Goal: Transaction & Acquisition: Purchase product/service

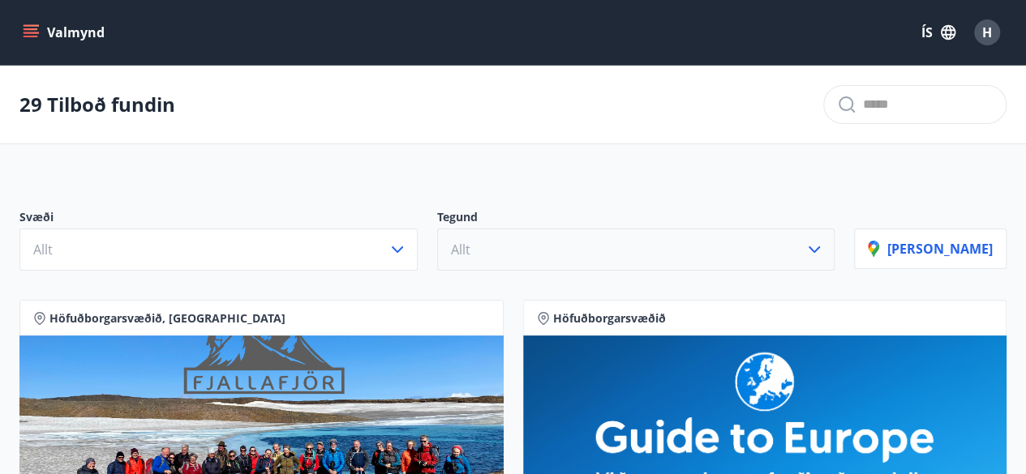
click at [824, 251] on icon "button" at bounding box center [813, 249] width 19 height 19
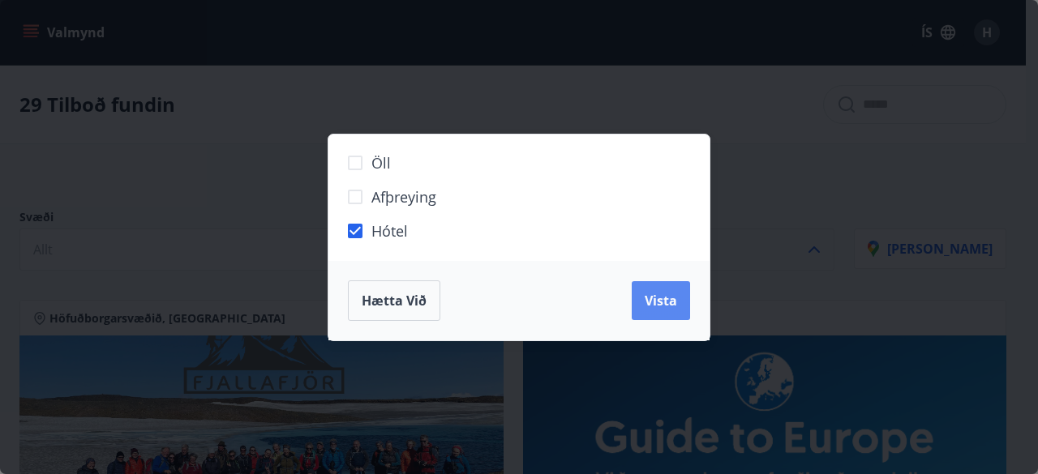
click at [668, 307] on span "Vista" at bounding box center [661, 301] width 32 height 18
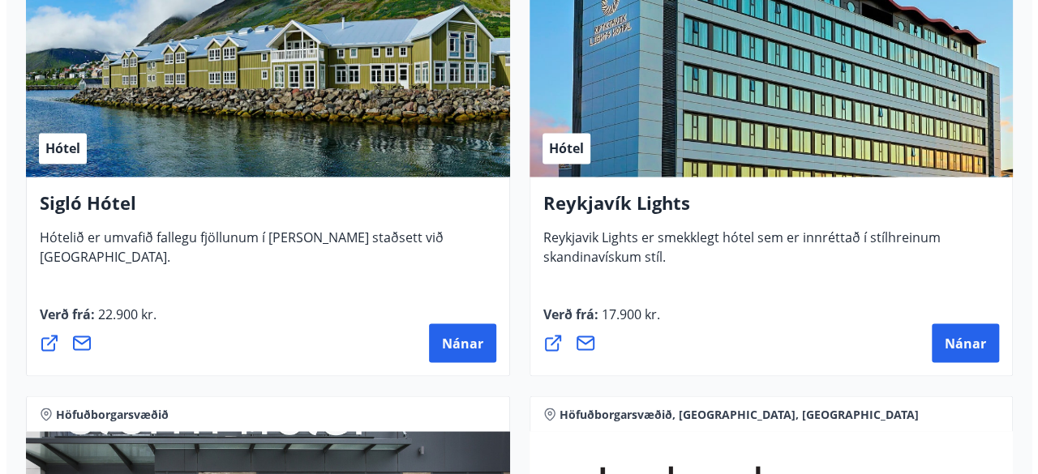
scroll to position [1368, 0]
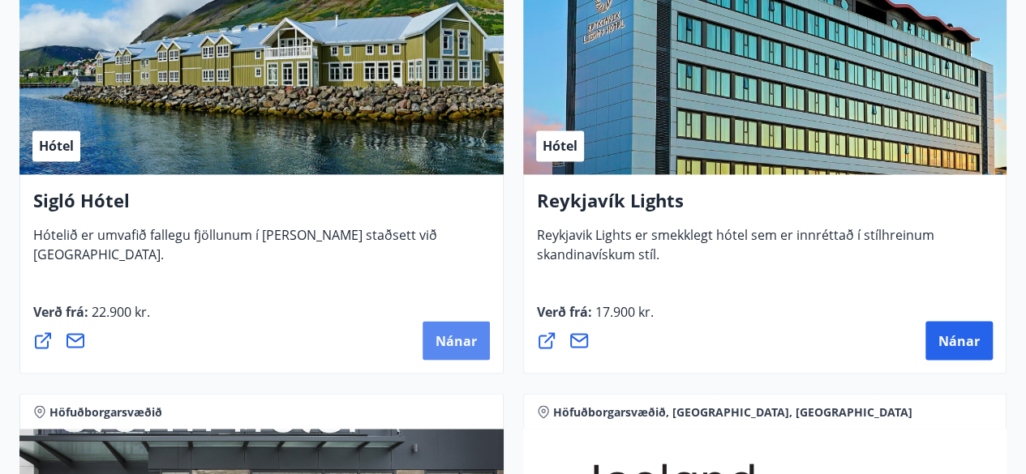
click at [461, 350] on button "Nánar" at bounding box center [455, 340] width 67 height 39
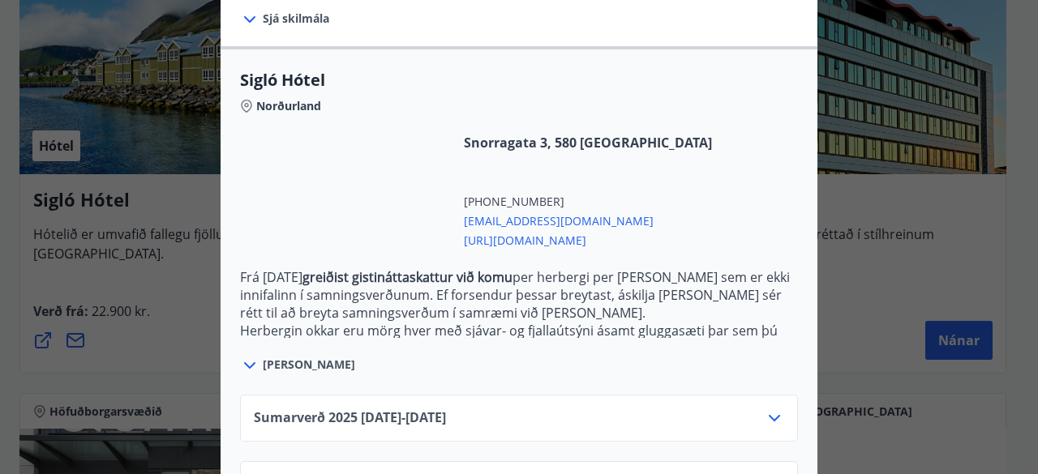
scroll to position [449, 0]
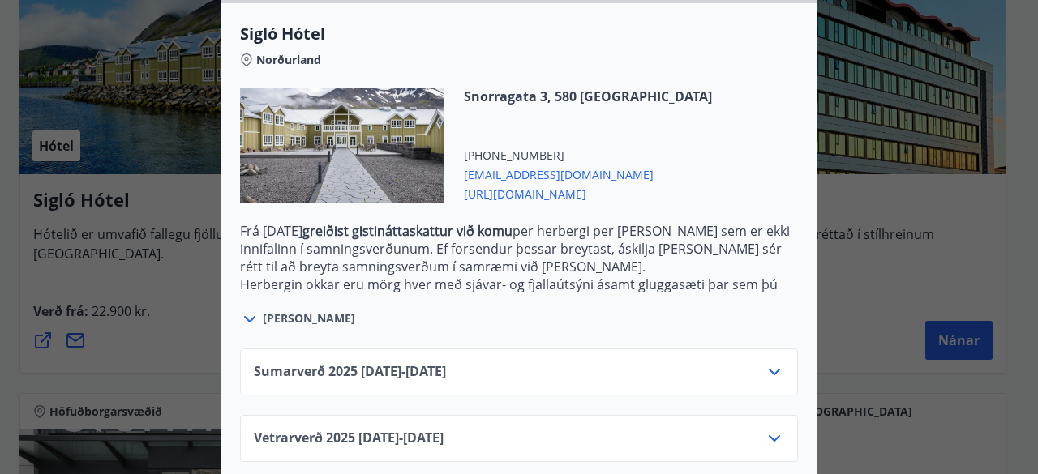
click at [767, 429] on icon at bounding box center [774, 438] width 19 height 19
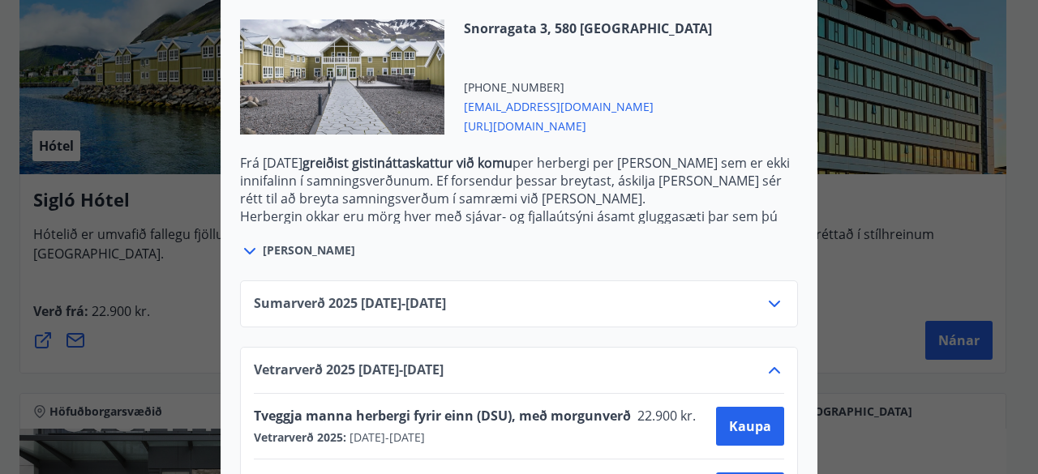
scroll to position [581, 0]
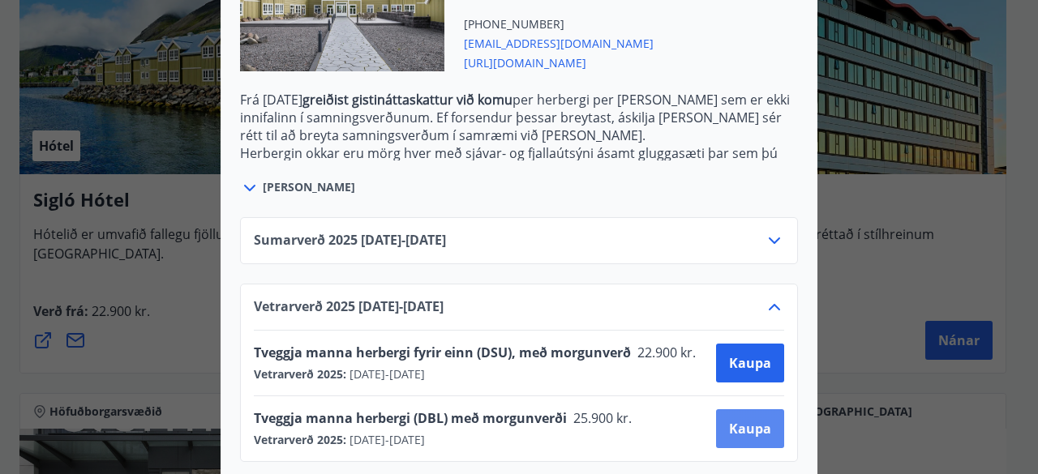
click at [749, 420] on span "Kaupa" at bounding box center [750, 429] width 42 height 18
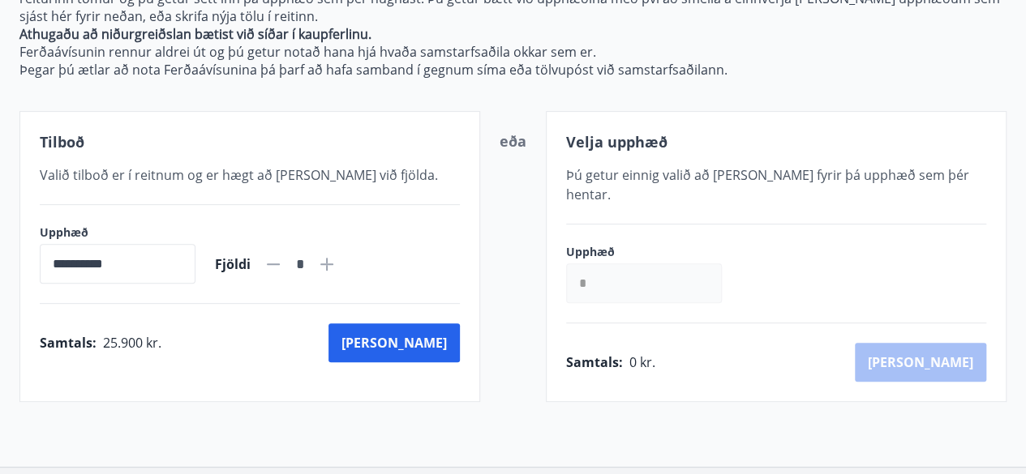
scroll to position [340, 0]
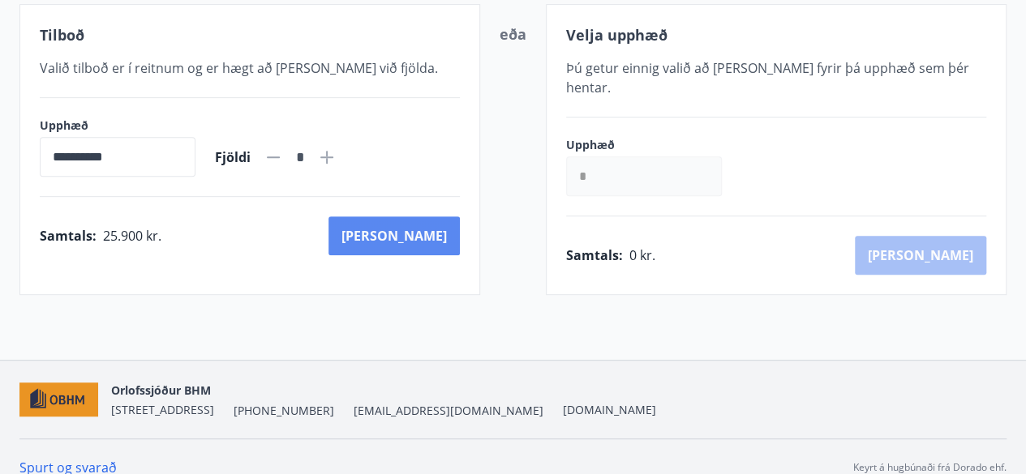
click at [431, 245] on button "Kaup" at bounding box center [393, 236] width 131 height 39
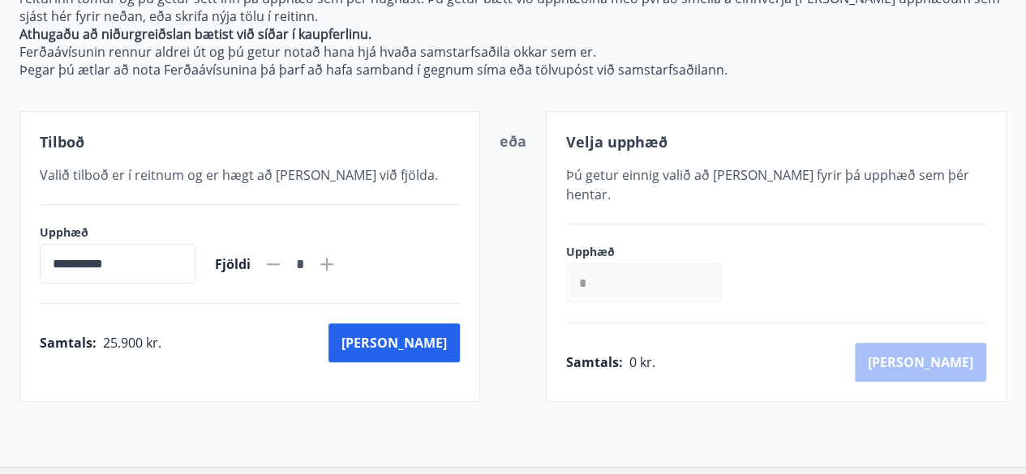
scroll to position [340, 0]
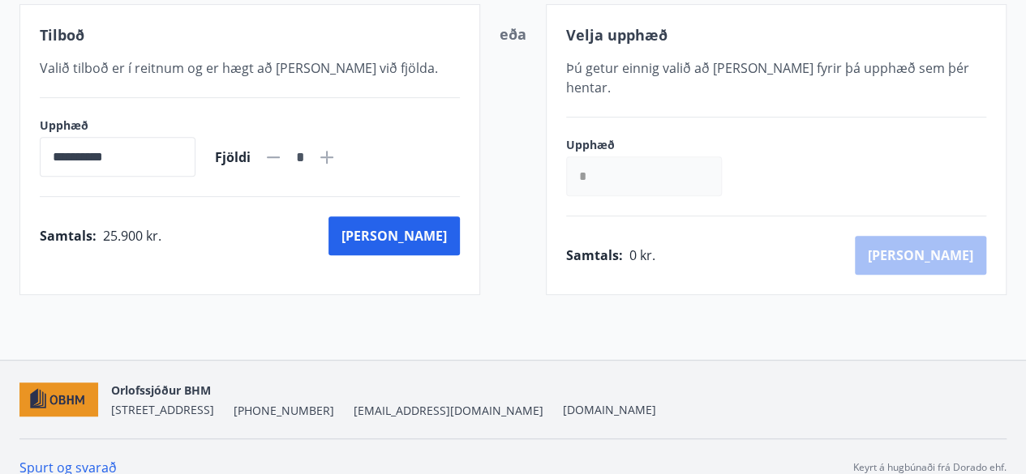
scroll to position [99, 0]
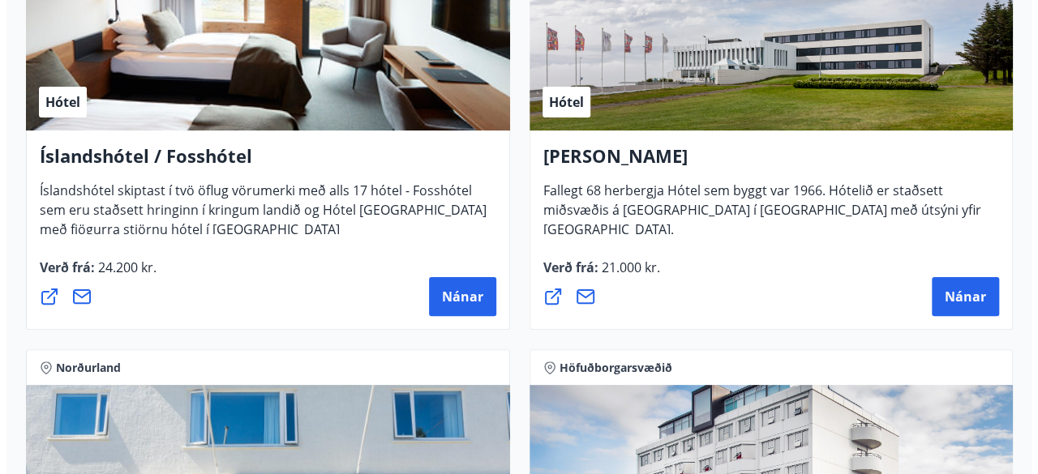
scroll to position [3168, 0]
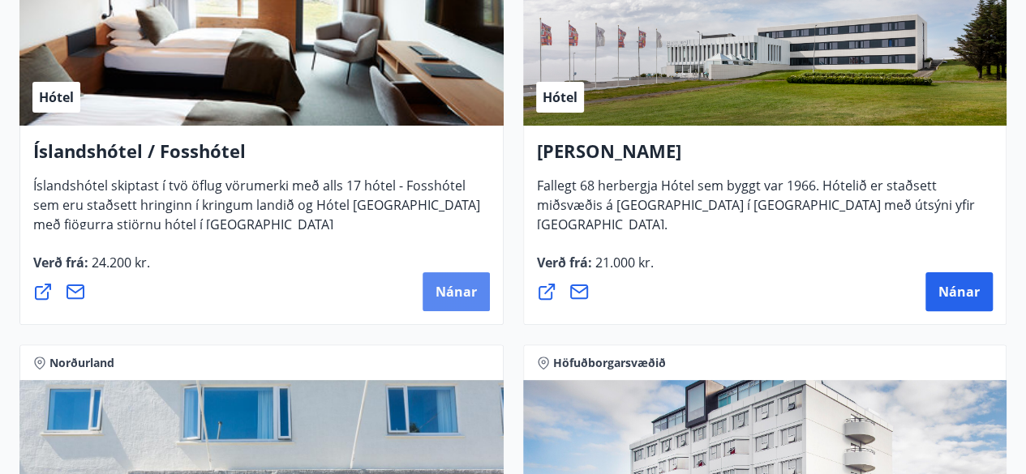
click at [462, 302] on button "Nánar" at bounding box center [455, 291] width 67 height 39
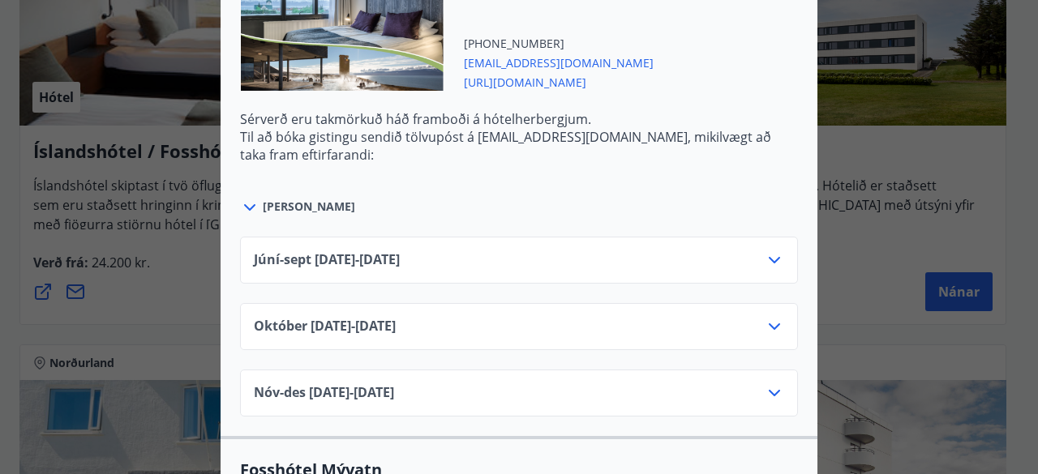
scroll to position [2835, 0]
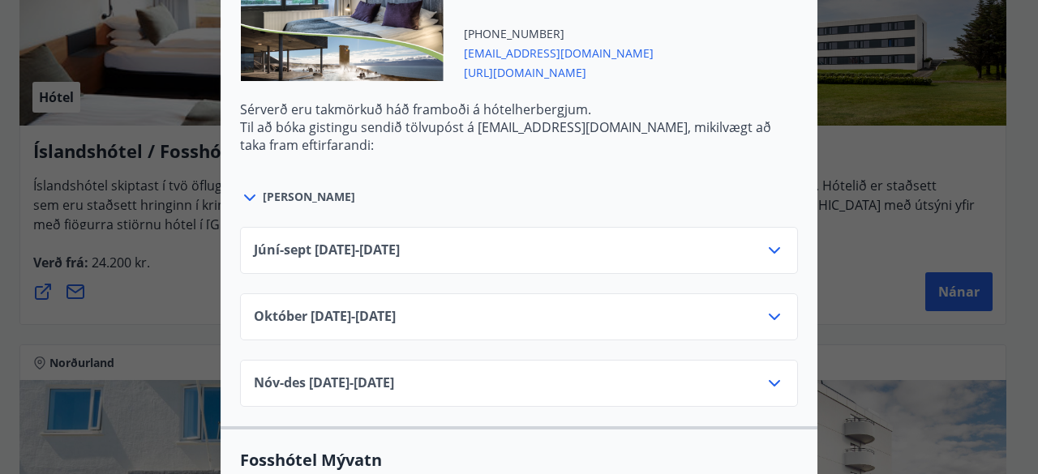
click at [766, 307] on icon at bounding box center [774, 316] width 19 height 19
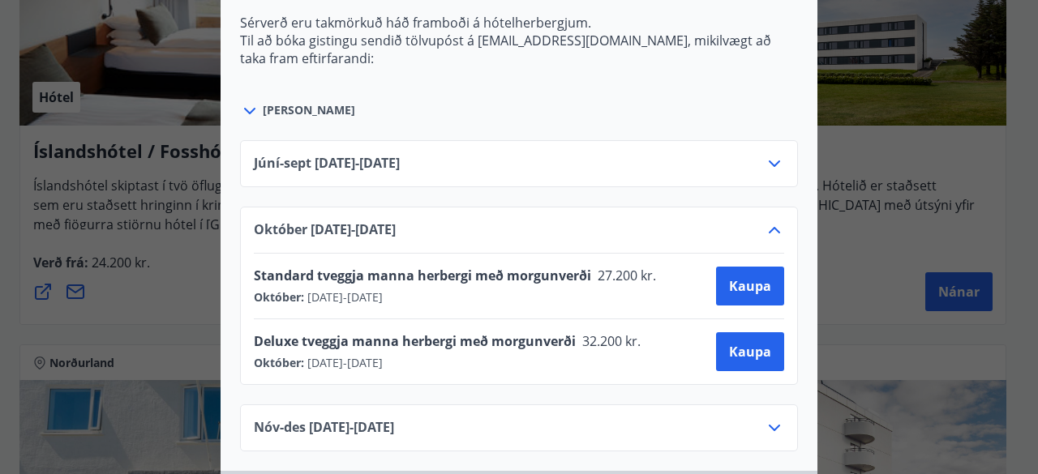
scroll to position [2923, 0]
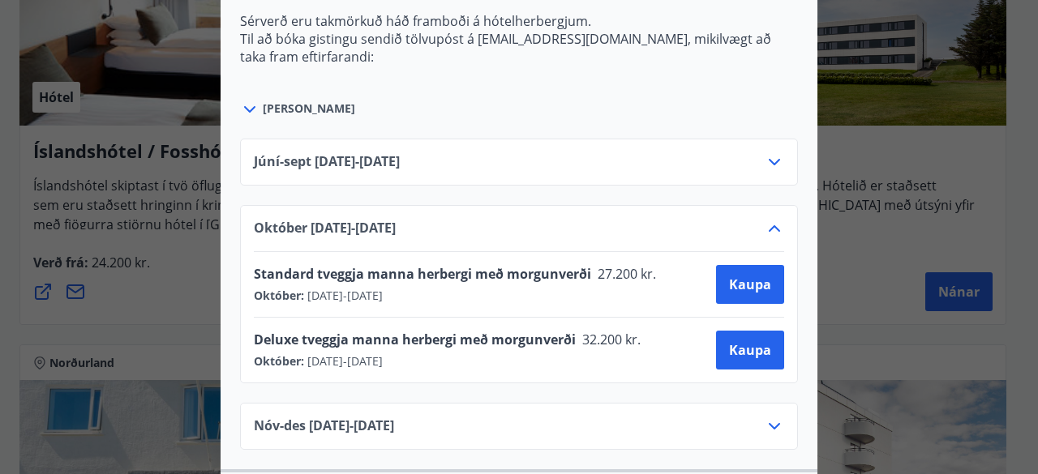
click at [768, 219] on icon at bounding box center [774, 228] width 19 height 19
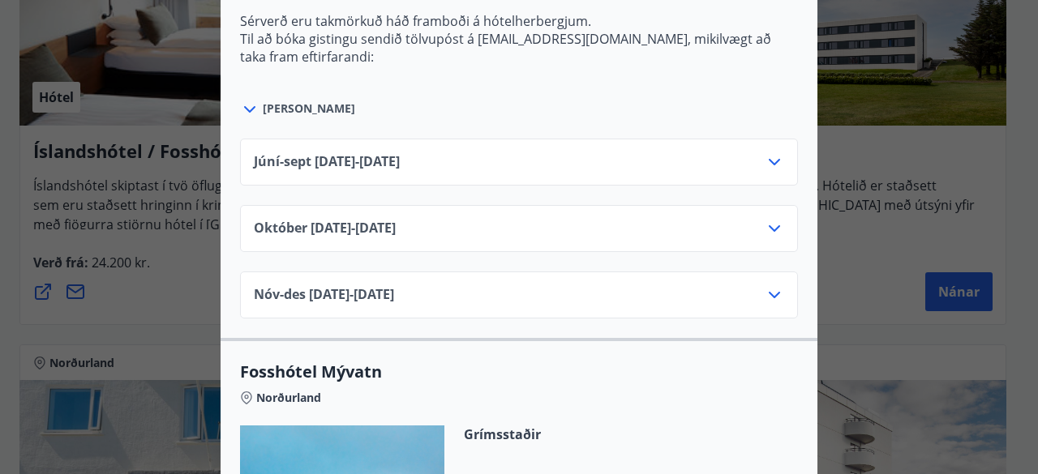
click at [768, 285] on icon at bounding box center [774, 294] width 19 height 19
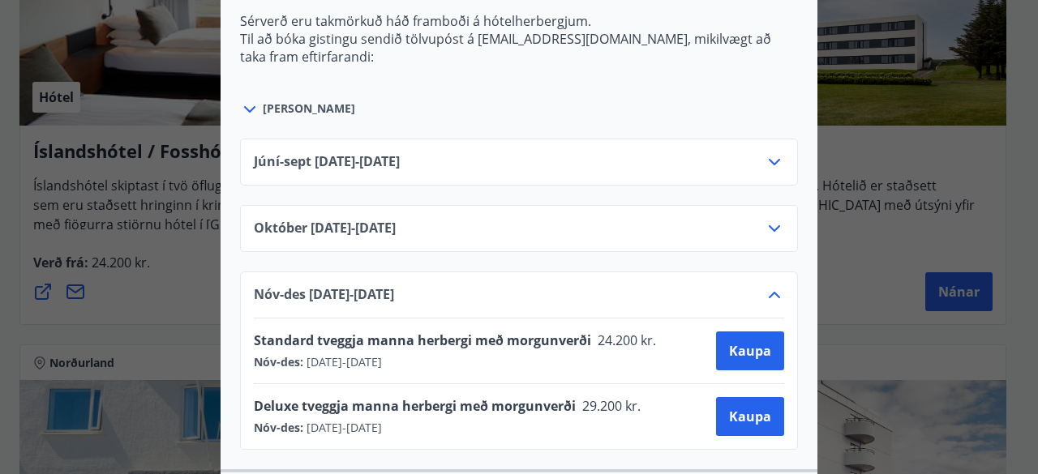
click at [768, 219] on icon at bounding box center [774, 228] width 19 height 19
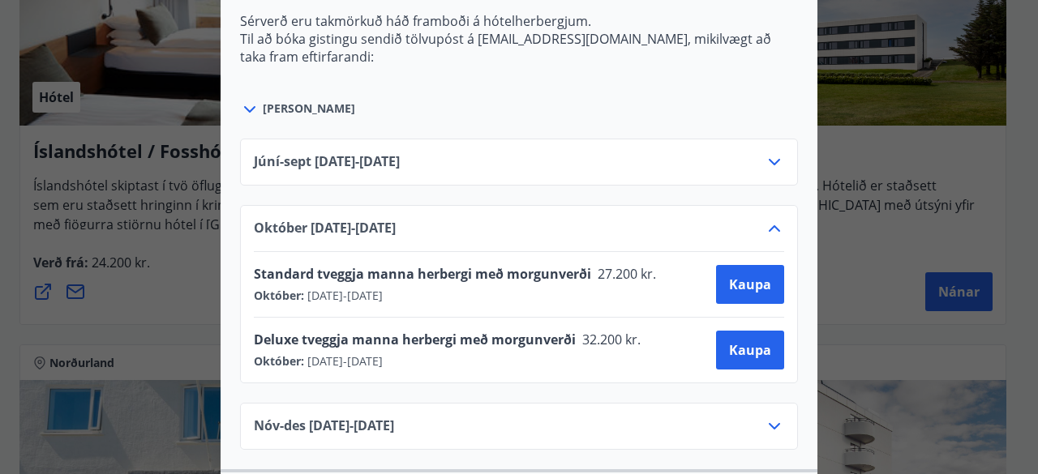
click at [768, 219] on icon at bounding box center [774, 228] width 19 height 19
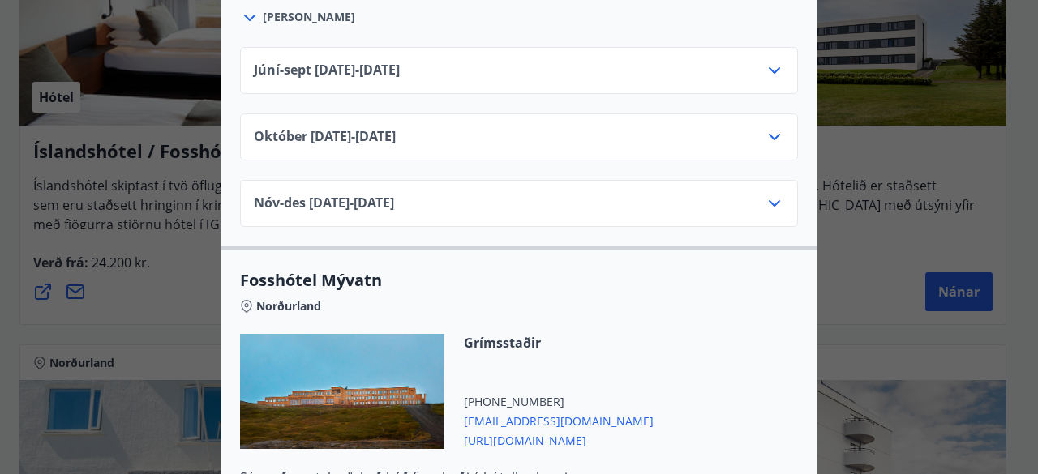
scroll to position [3012, 0]
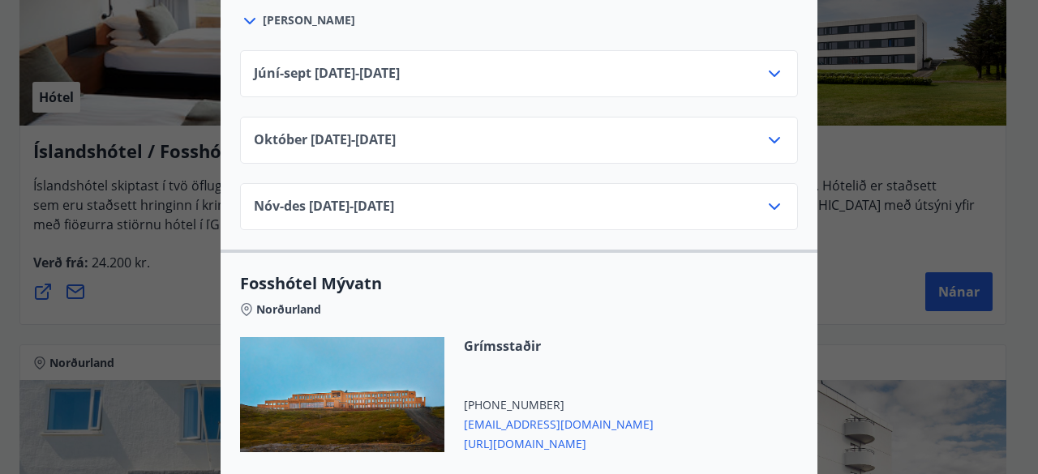
click at [768, 197] on icon at bounding box center [774, 206] width 19 height 19
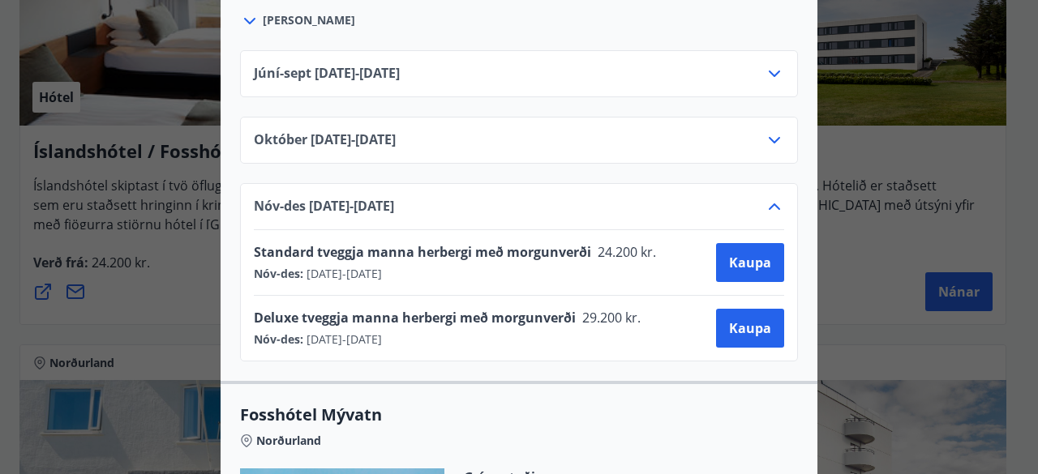
click at [768, 197] on icon at bounding box center [774, 206] width 19 height 19
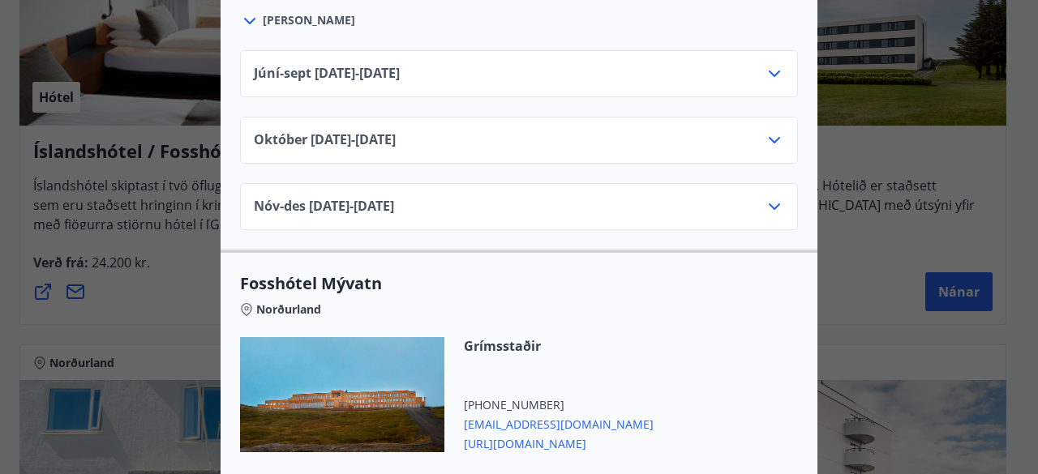
click at [769, 197] on icon at bounding box center [774, 206] width 19 height 19
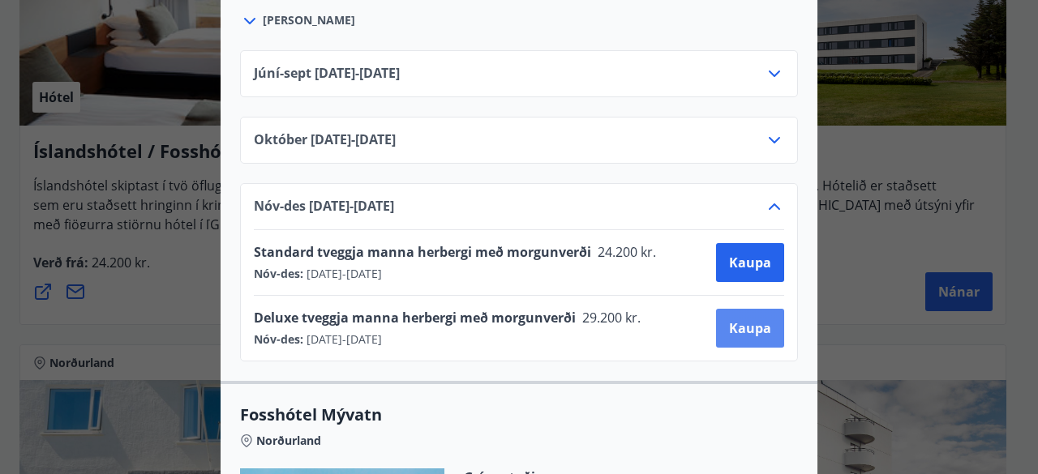
click at [746, 319] on span "Kaupa" at bounding box center [750, 328] width 42 height 18
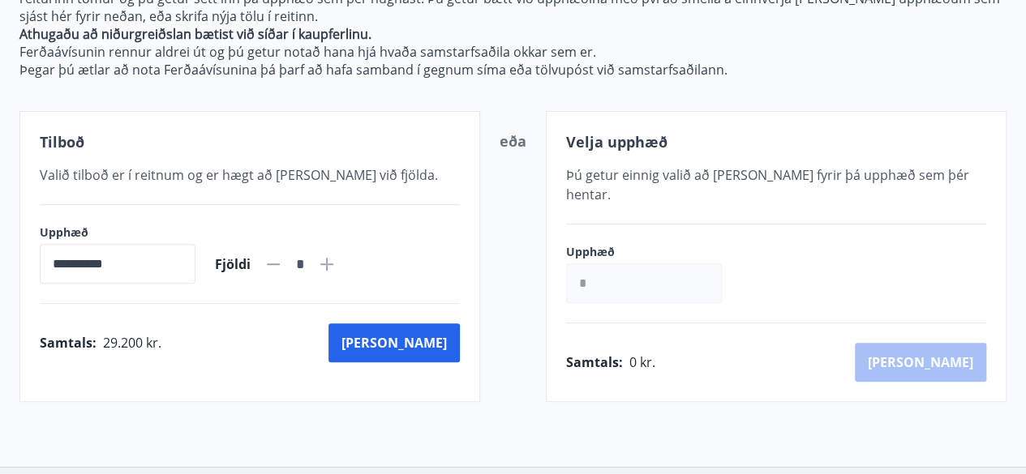
scroll to position [340, 0]
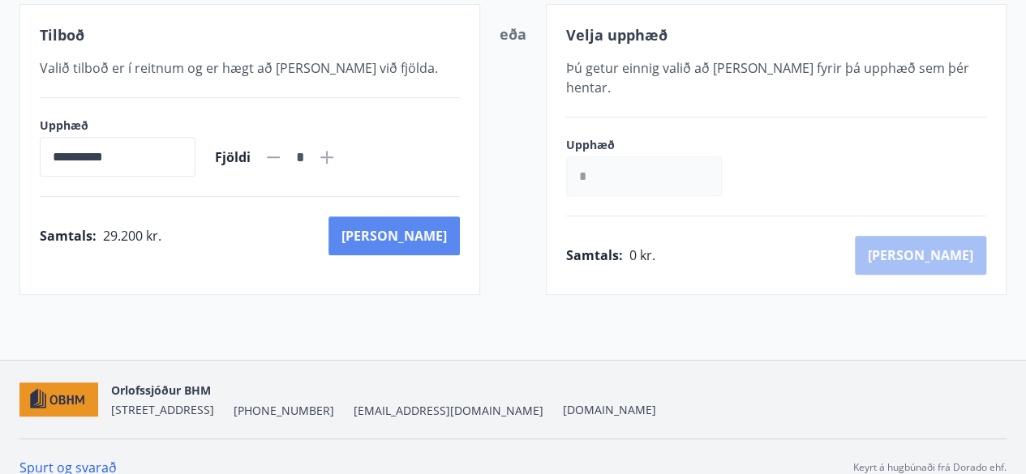
click at [435, 238] on button "Kaup" at bounding box center [393, 236] width 131 height 39
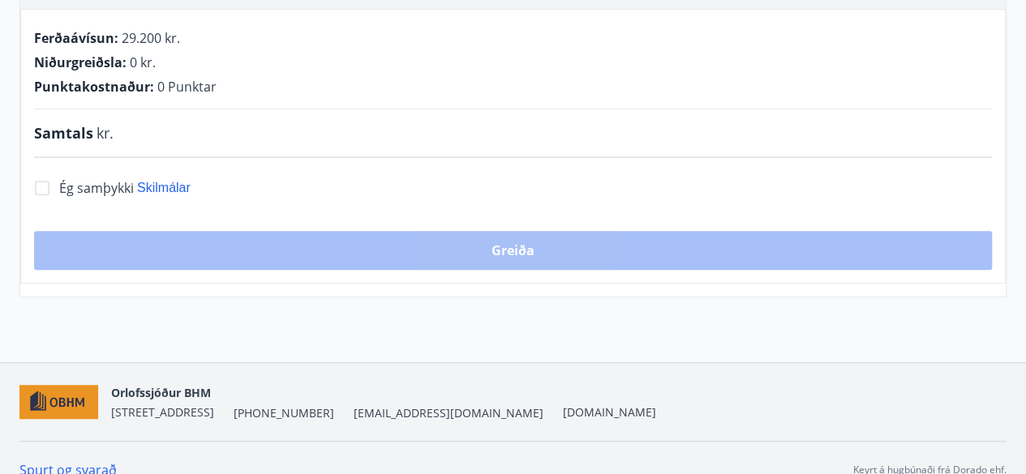
scroll to position [340, 0]
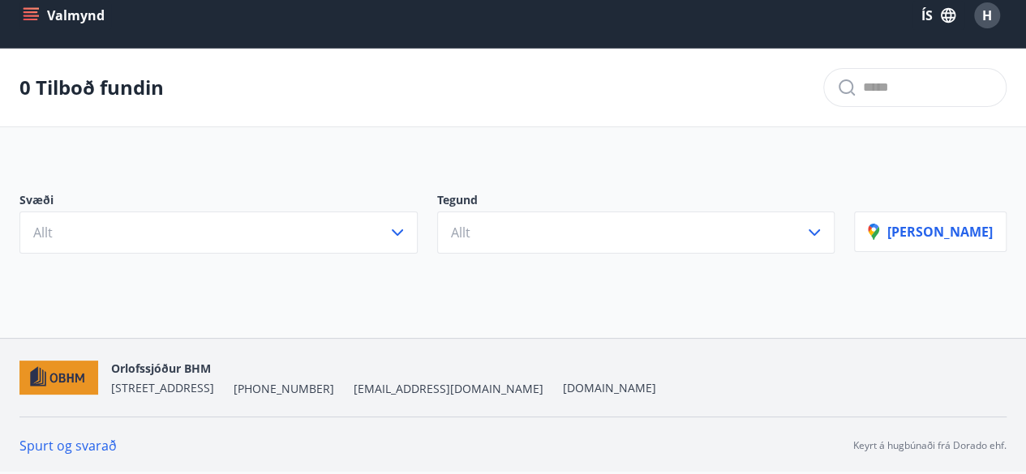
scroll to position [15, 0]
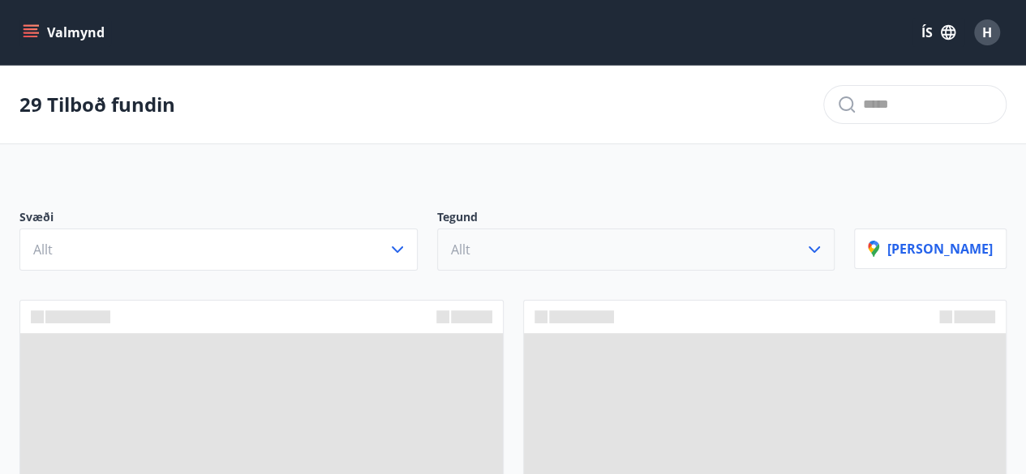
click at [835, 263] on button "Allt" at bounding box center [636, 250] width 398 height 42
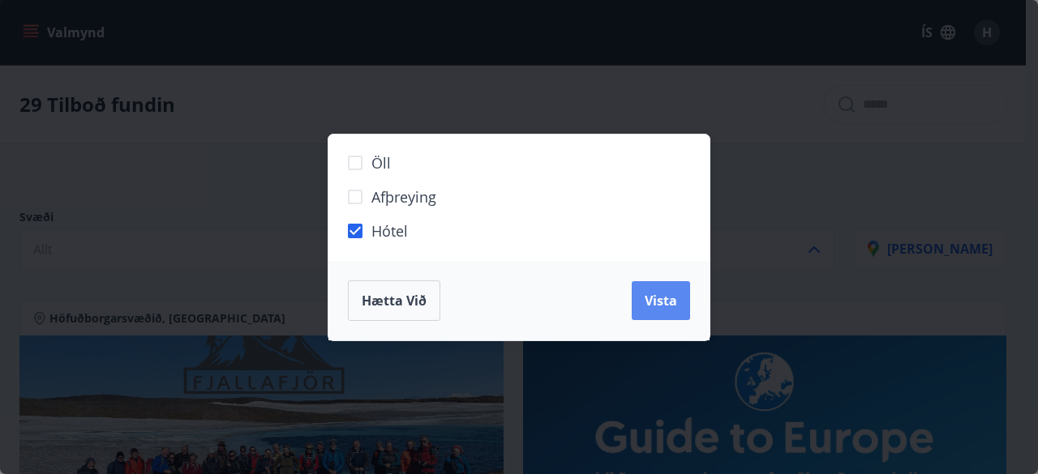
click at [667, 315] on button "Vista" at bounding box center [661, 300] width 58 height 39
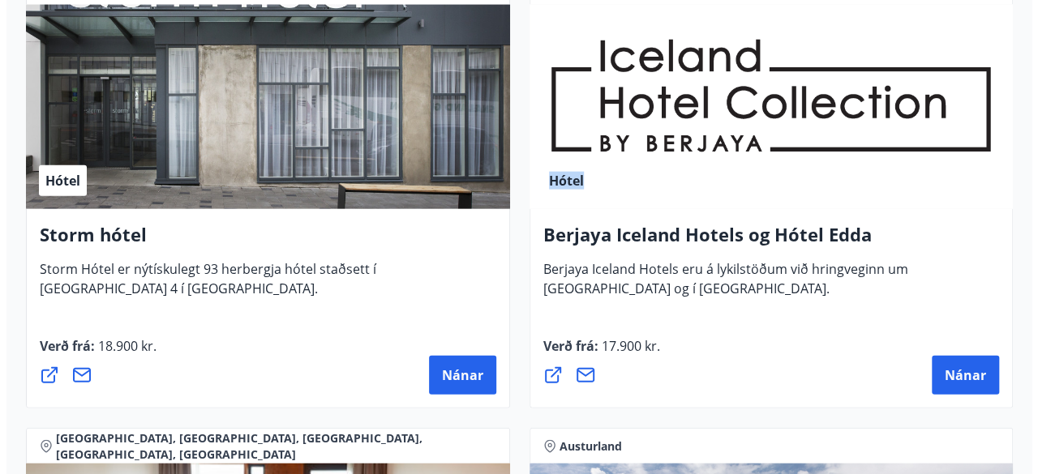
scroll to position [1806, 0]
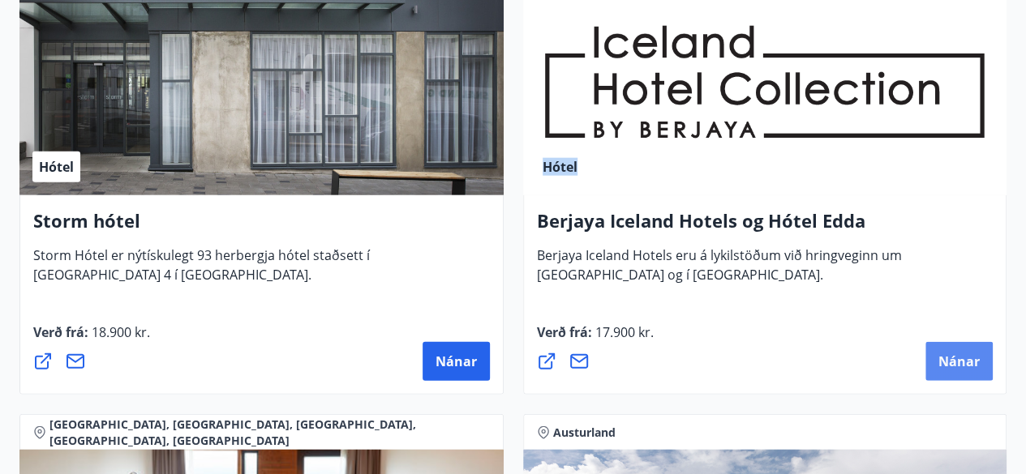
click at [950, 367] on span "Nánar" at bounding box center [958, 362] width 41 height 18
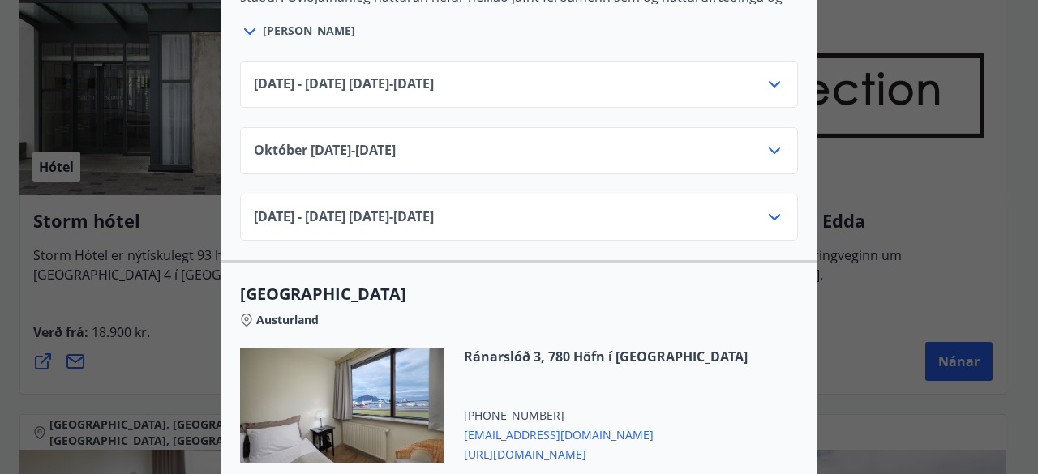
scroll to position [2340, 0]
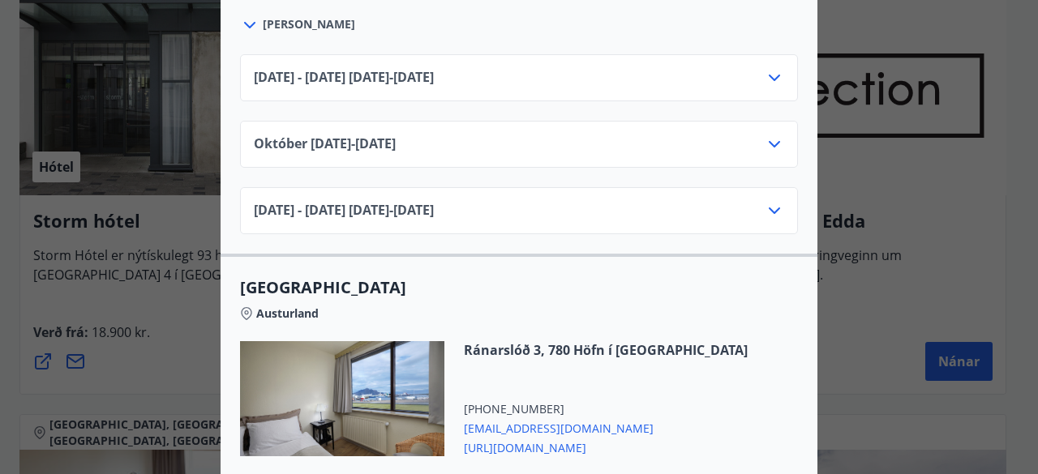
click at [769, 208] on icon at bounding box center [774, 211] width 11 height 6
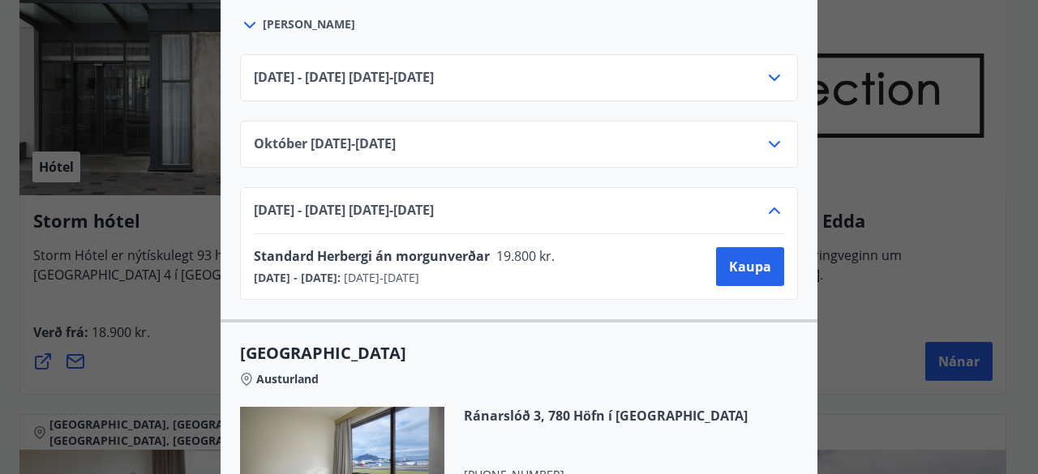
click at [769, 208] on icon at bounding box center [774, 211] width 11 height 6
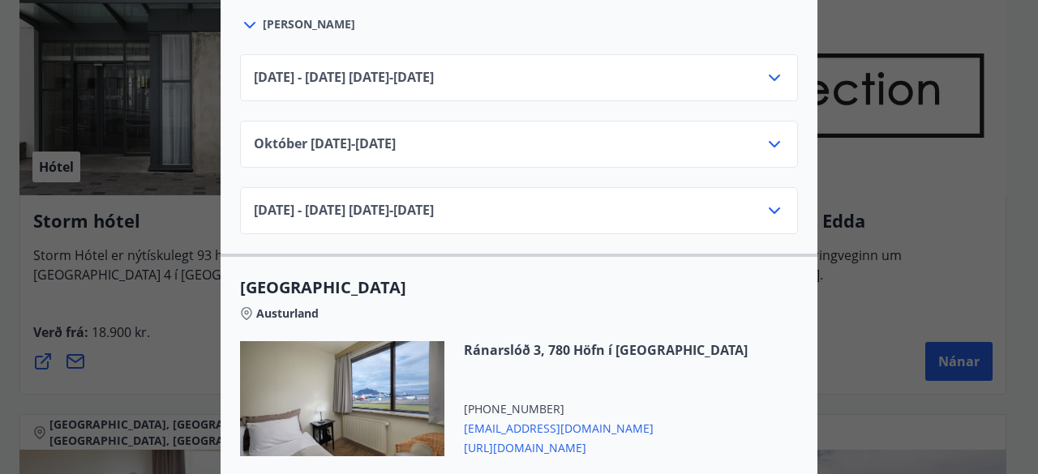
click at [768, 138] on icon at bounding box center [774, 144] width 19 height 19
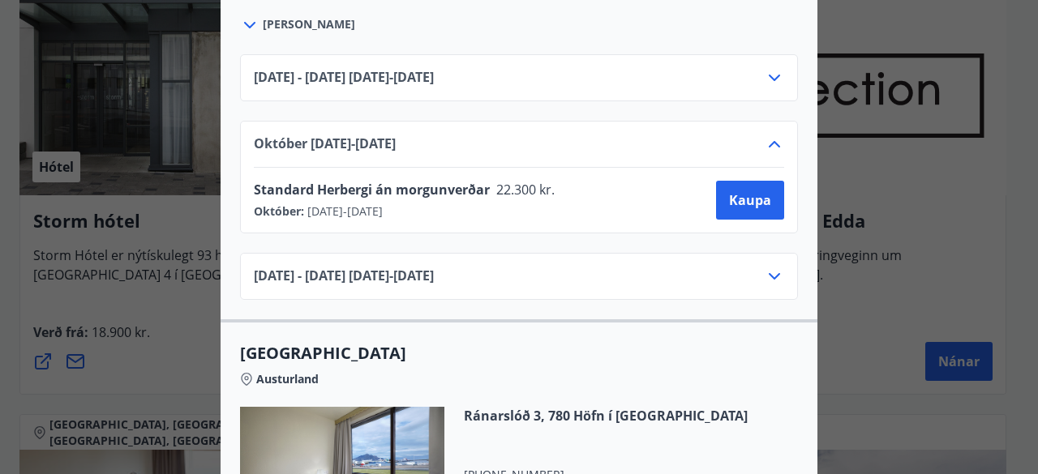
click at [768, 138] on icon at bounding box center [774, 144] width 19 height 19
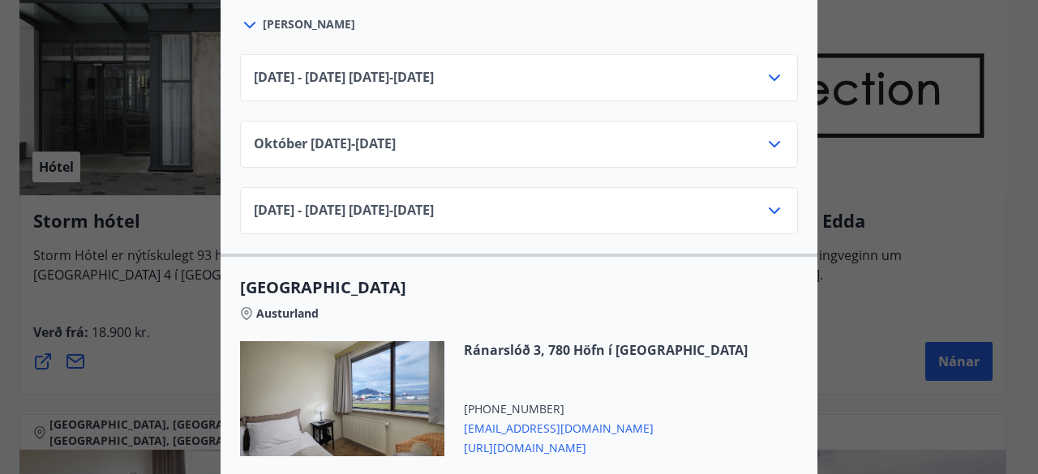
click at [768, 204] on icon at bounding box center [774, 210] width 19 height 19
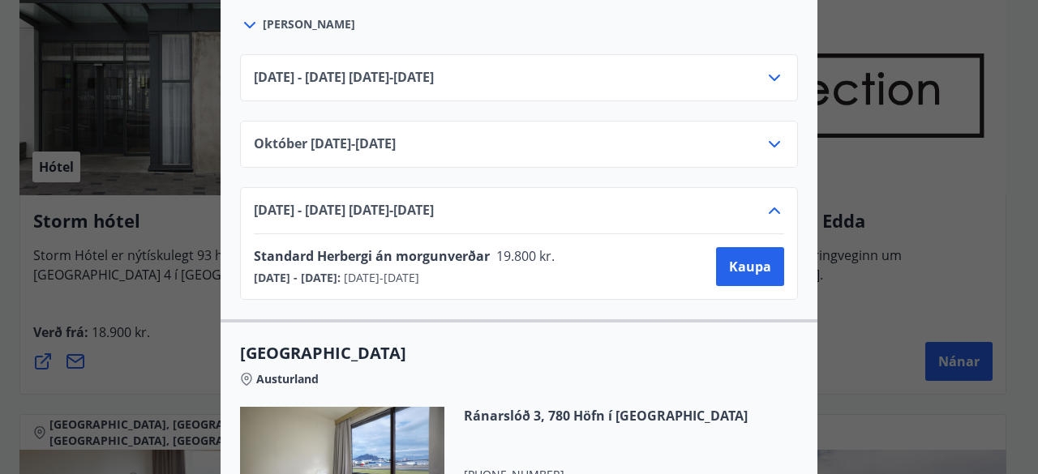
click at [768, 204] on icon at bounding box center [774, 210] width 19 height 19
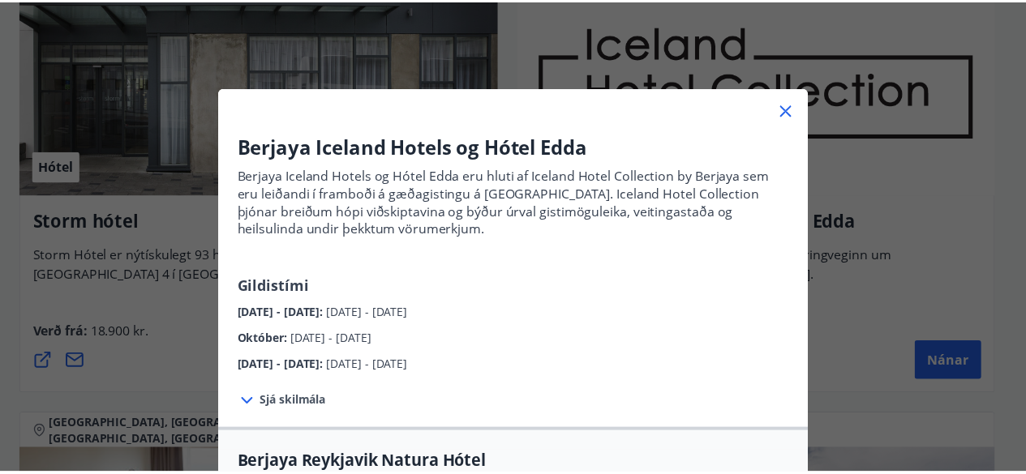
scroll to position [0, 0]
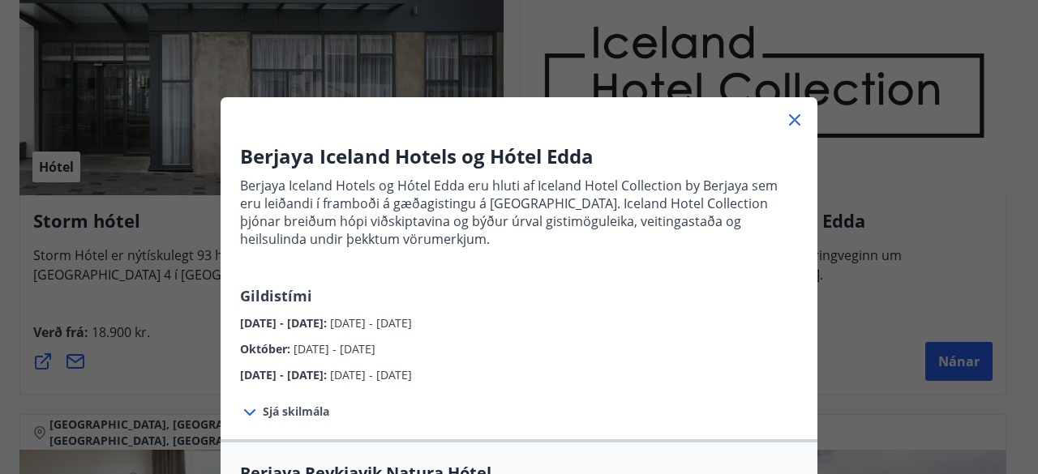
click at [793, 118] on icon at bounding box center [794, 119] width 19 height 19
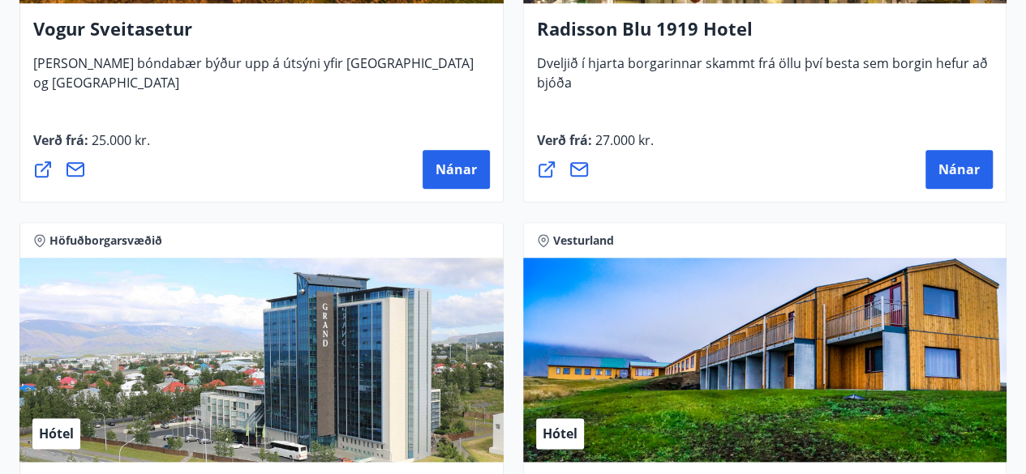
scroll to position [3843, 0]
